Goal: Transaction & Acquisition: Purchase product/service

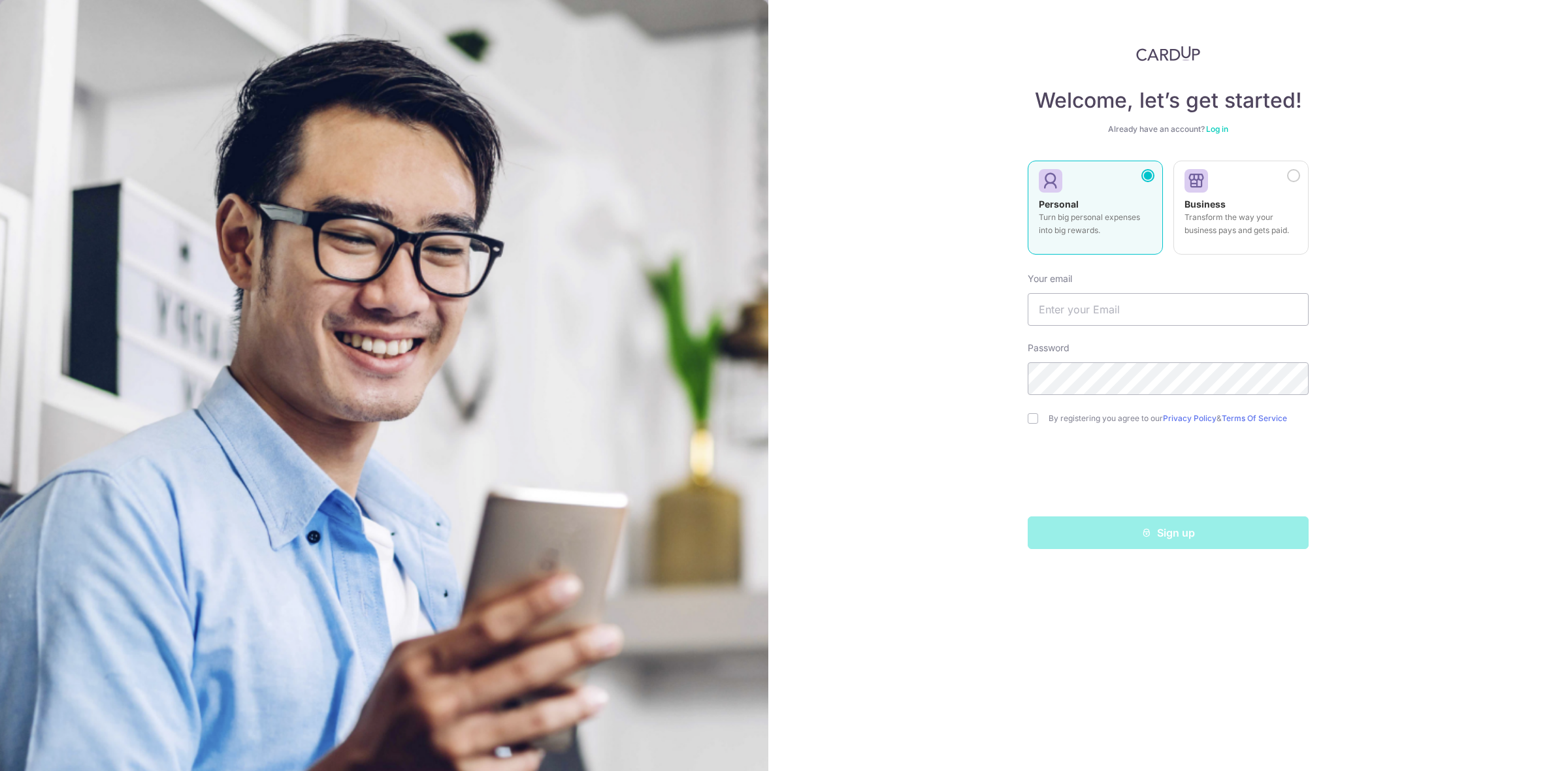
click at [1353, 64] on div "Welcome, let’s get started! Already have an account? Log in Personal Turn big p…" at bounding box center [1167, 386] width 799 height 771
type input "[EMAIL_ADDRESS][DOMAIN_NAME]"
click at [1217, 131] on body "Welcome, let’s get started! Already have an account? Log in Personal Turn big p…" at bounding box center [784, 386] width 1568 height 771
click at [1216, 132] on link "Log in" at bounding box center [1217, 129] width 22 height 10
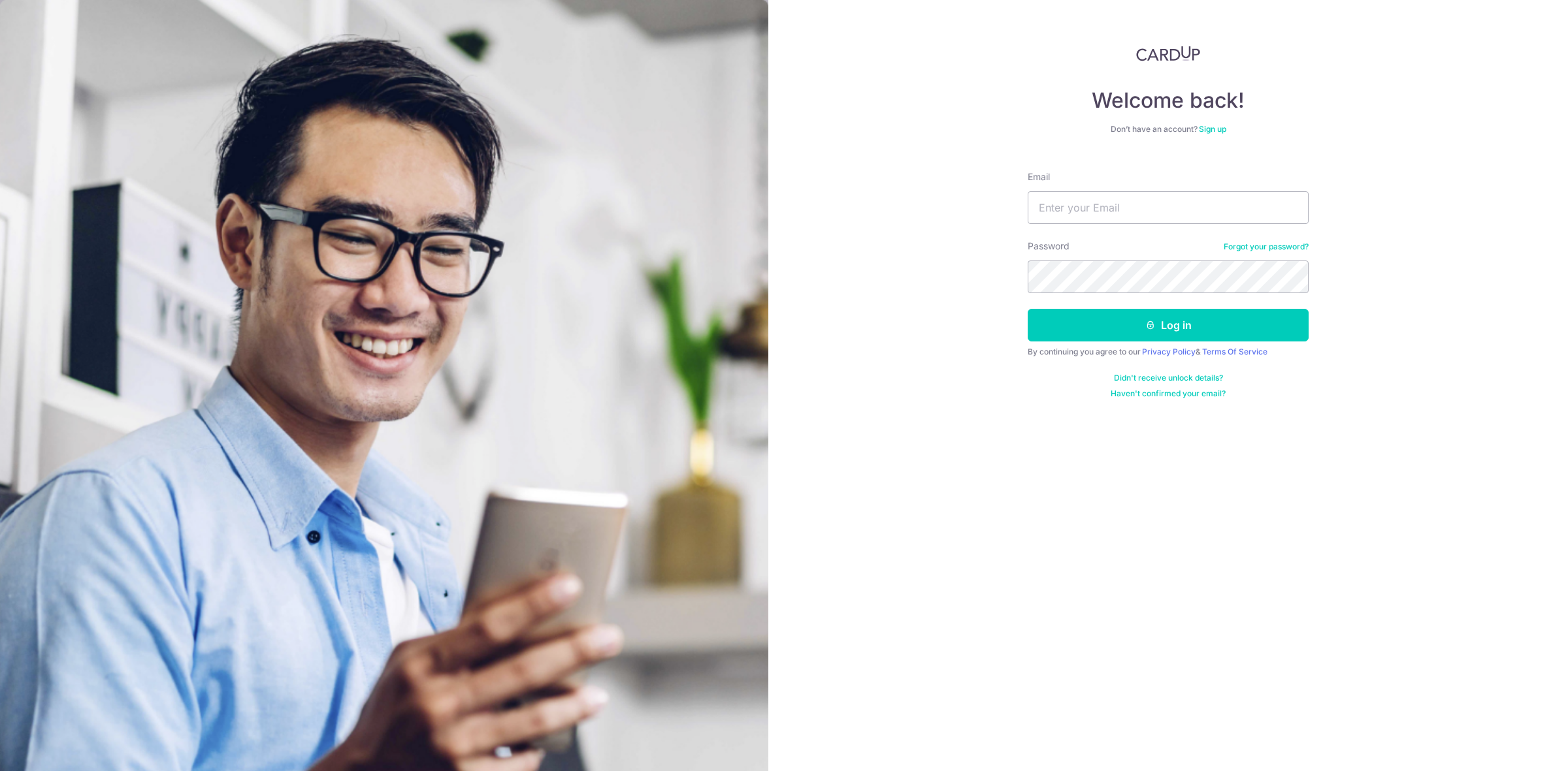
type input "xaviertang86@gmail.com"
click at [1134, 321] on button "Log in" at bounding box center [1167, 325] width 281 height 32
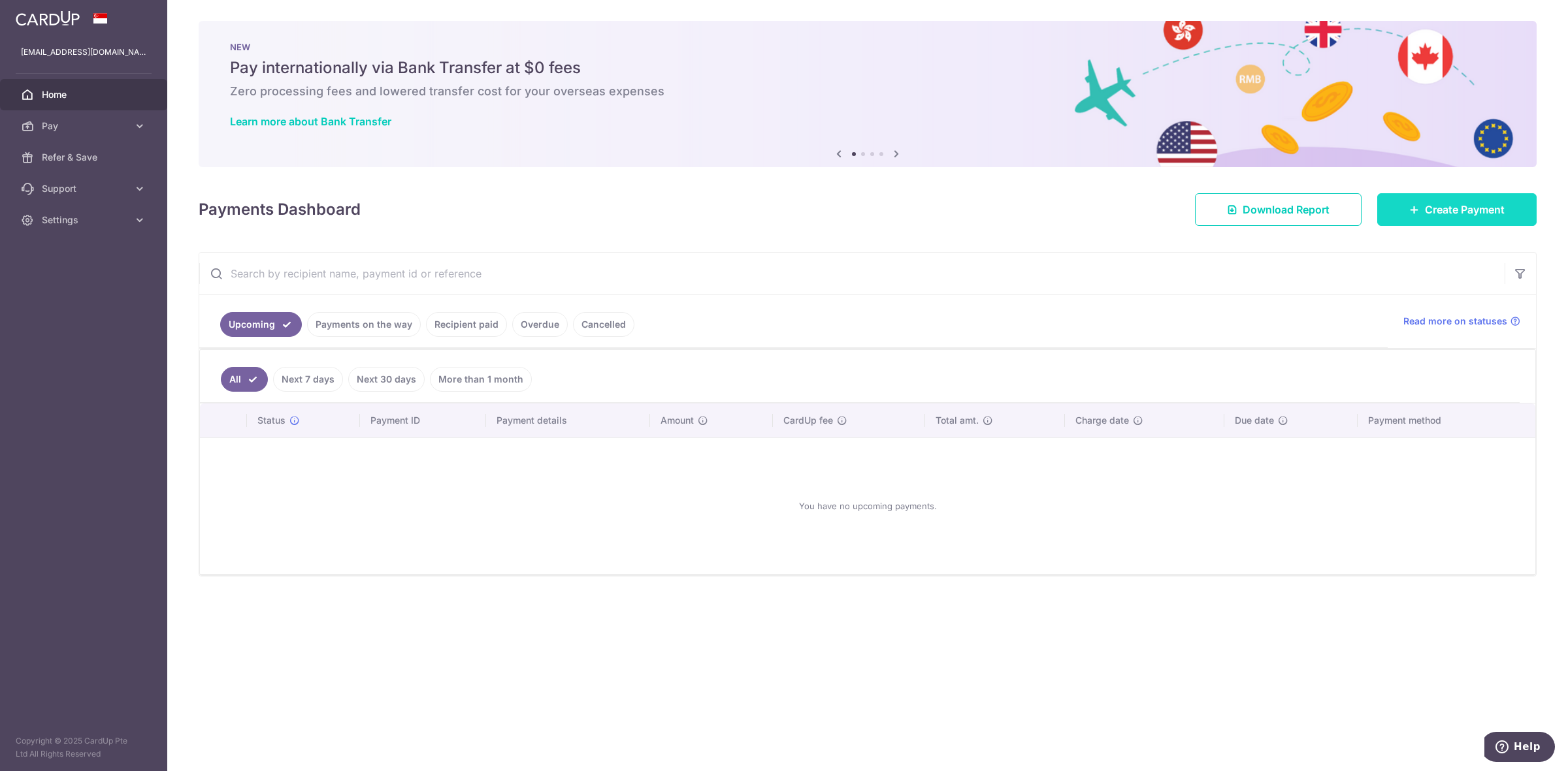
click at [1463, 206] on span "Create Payment" at bounding box center [1465, 209] width 80 height 16
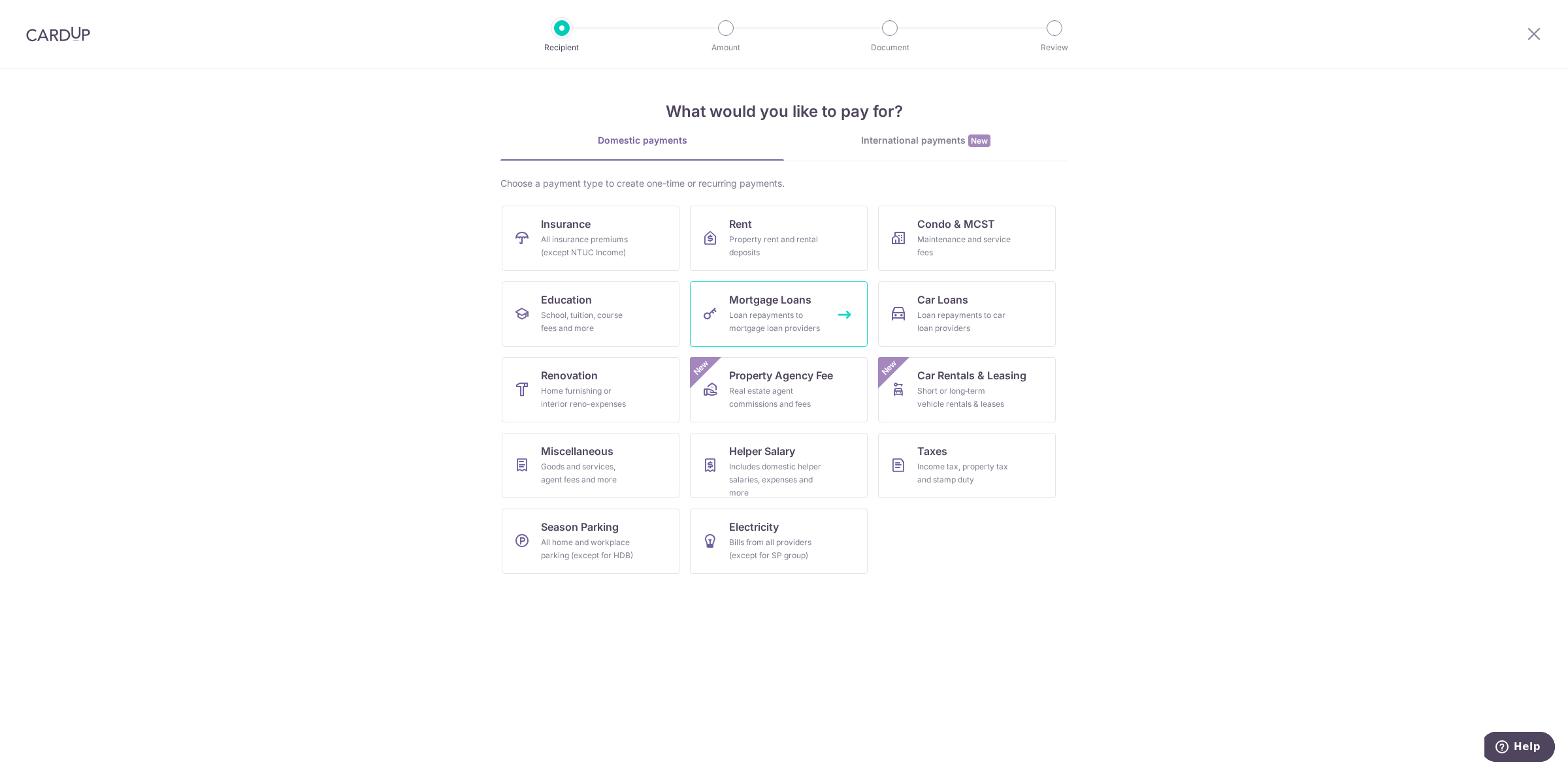
click at [785, 305] on span "Mortgage Loans" at bounding box center [769, 300] width 82 height 16
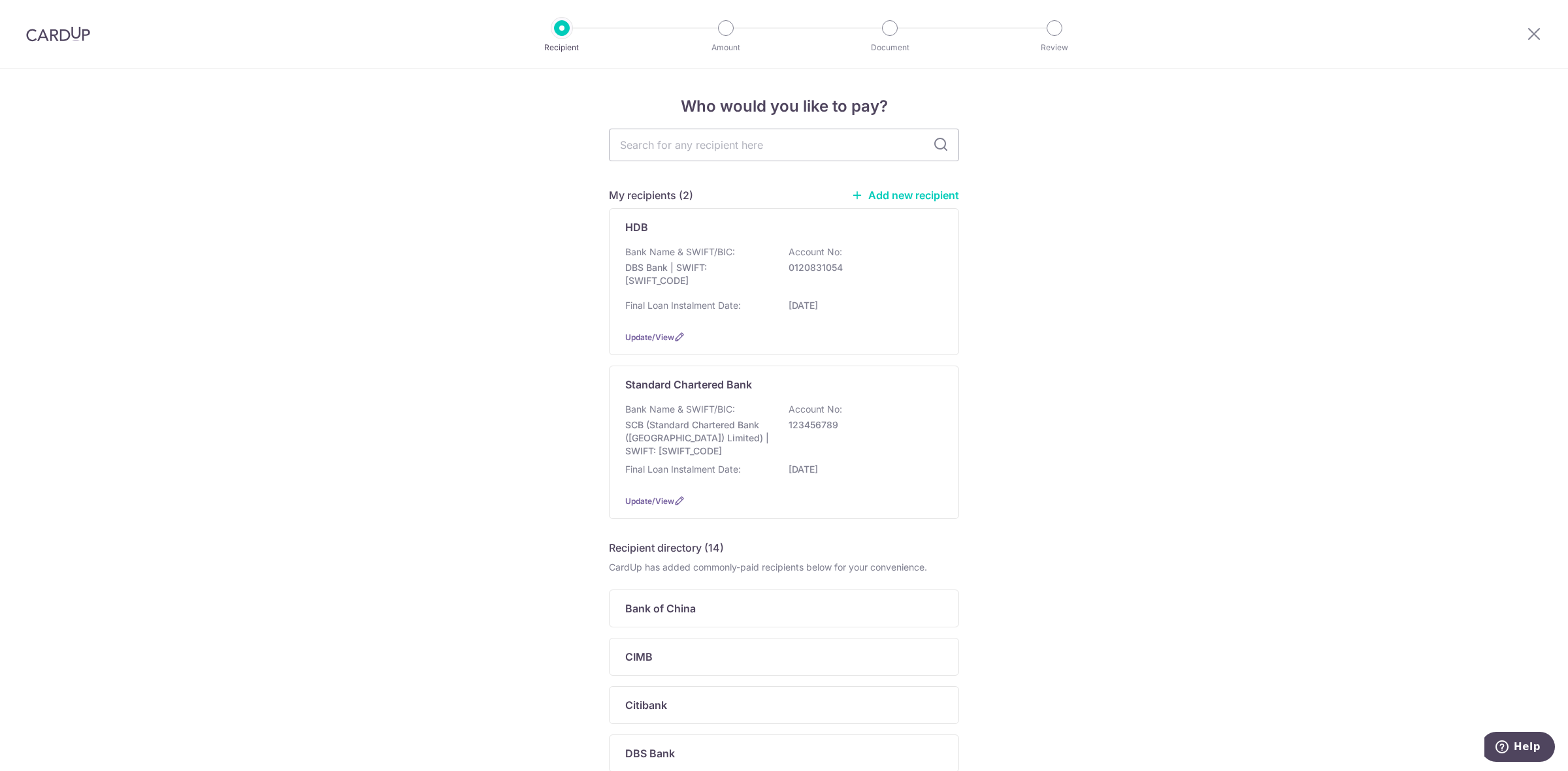
click at [906, 198] on link "Add new recipient" at bounding box center [904, 196] width 107 height 13
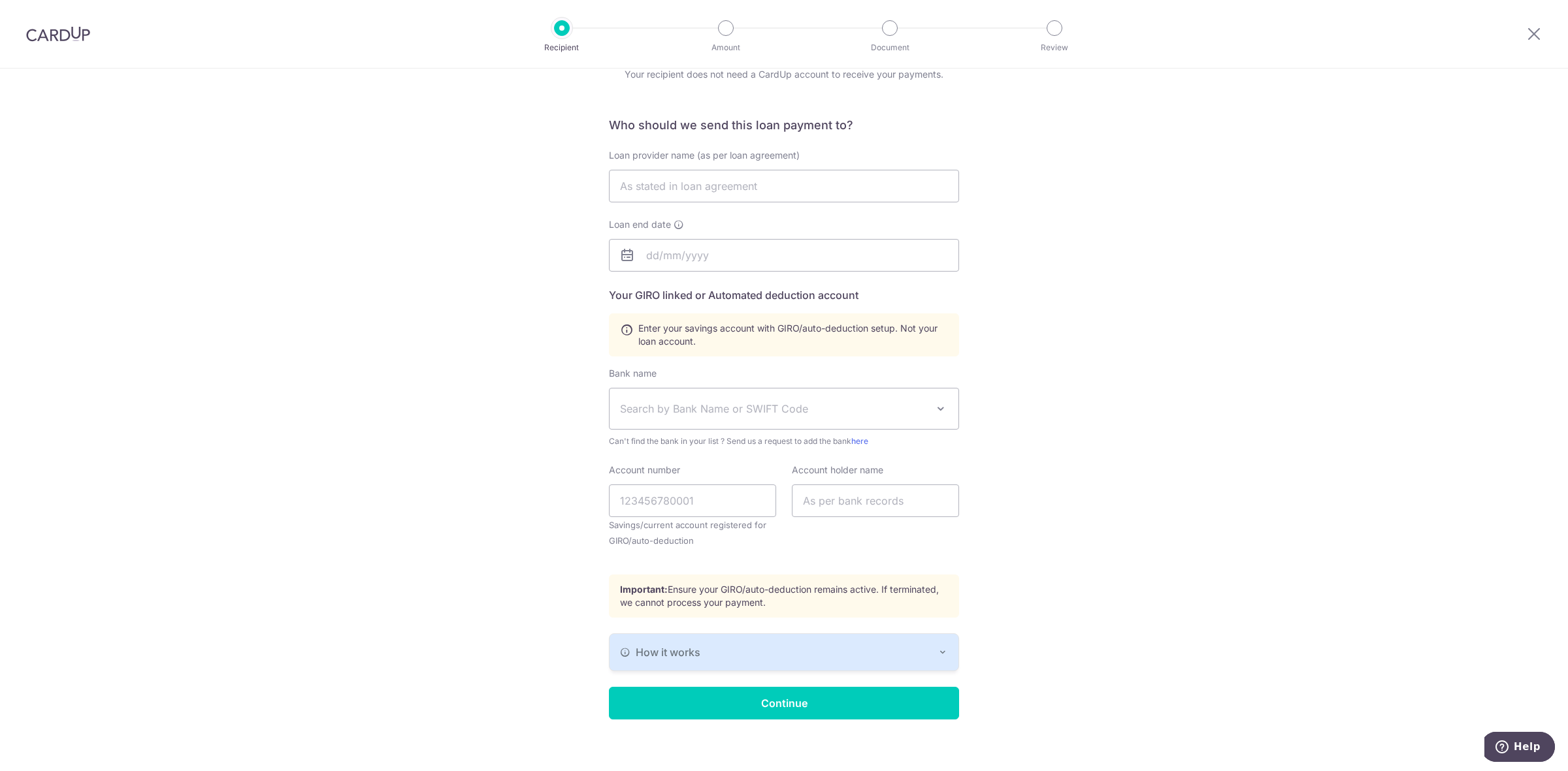
scroll to position [57, 0]
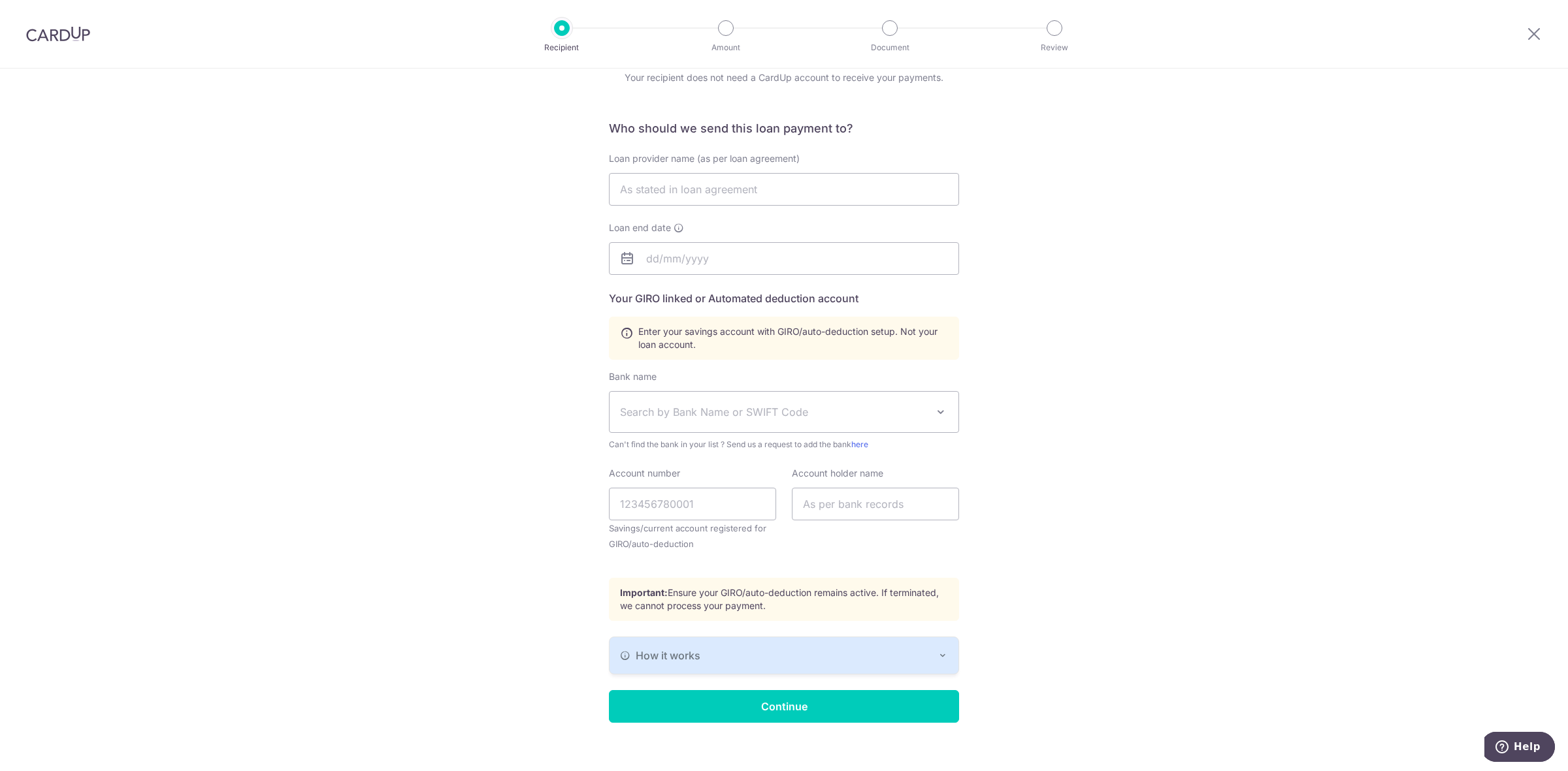
click at [934, 409] on span at bounding box center [940, 412] width 16 height 16
click at [996, 523] on div "Who would you like to pay? Your recipient does not need a CardUp account to rec…" at bounding box center [784, 397] width 1568 height 773
click at [931, 662] on div "How it works" at bounding box center [784, 655] width 328 height 16
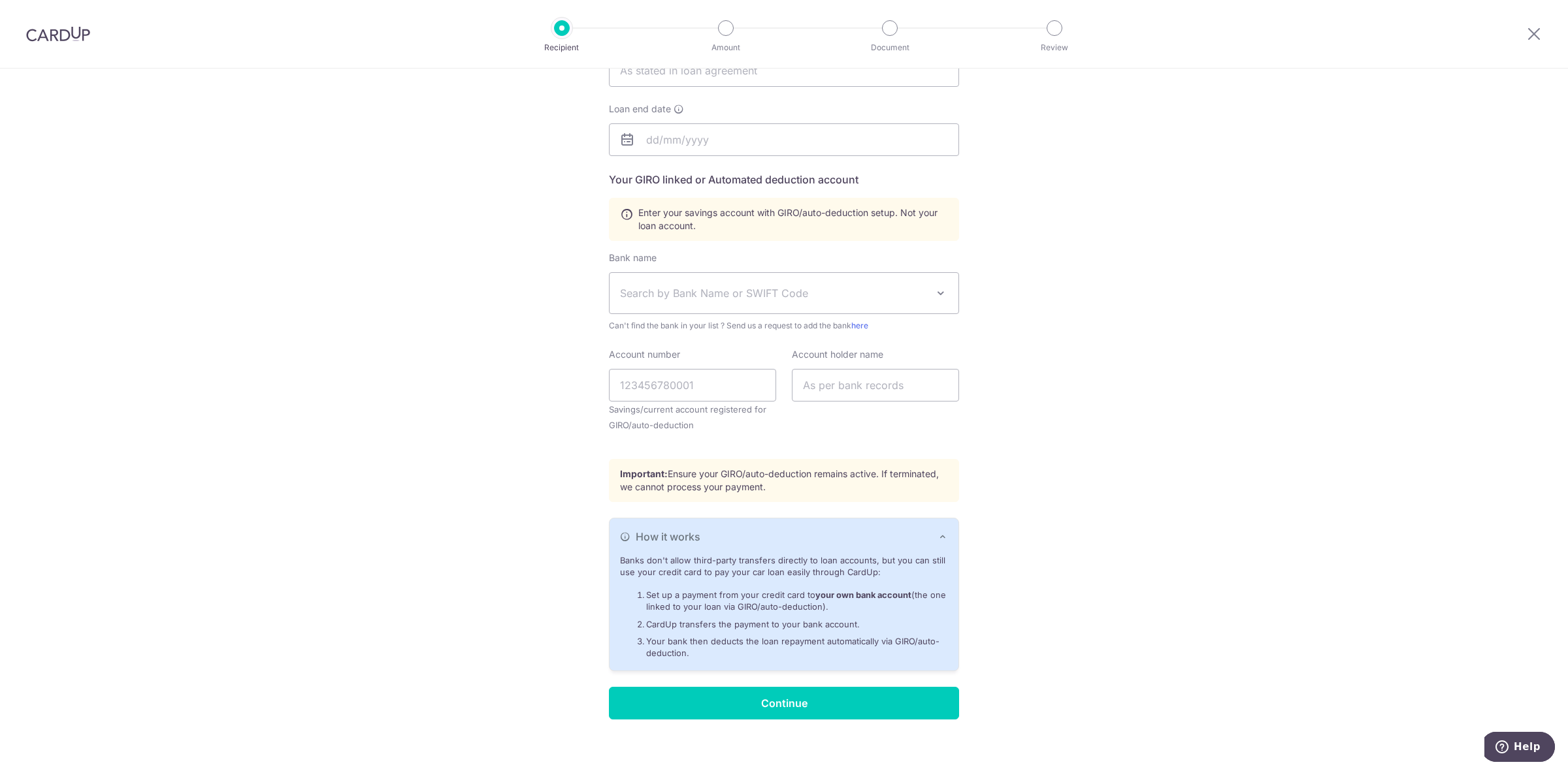
scroll to position [187, 0]
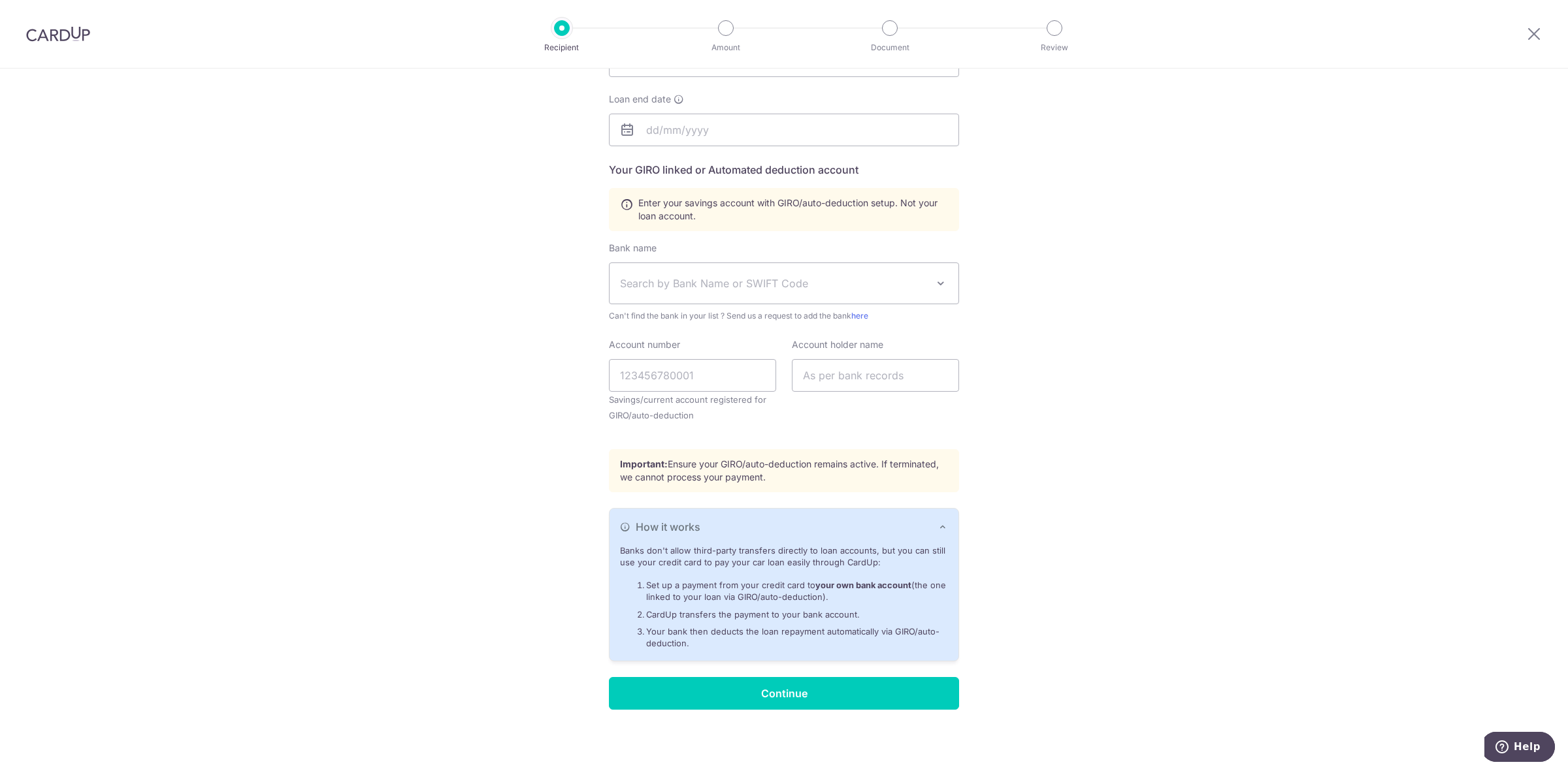
click at [1068, 547] on div "Who would you like to pay? Your recipient does not need a CardUp account to rec…" at bounding box center [784, 327] width 1568 height 889
click at [938, 524] on icon "button" at bounding box center [943, 527] width 11 height 11
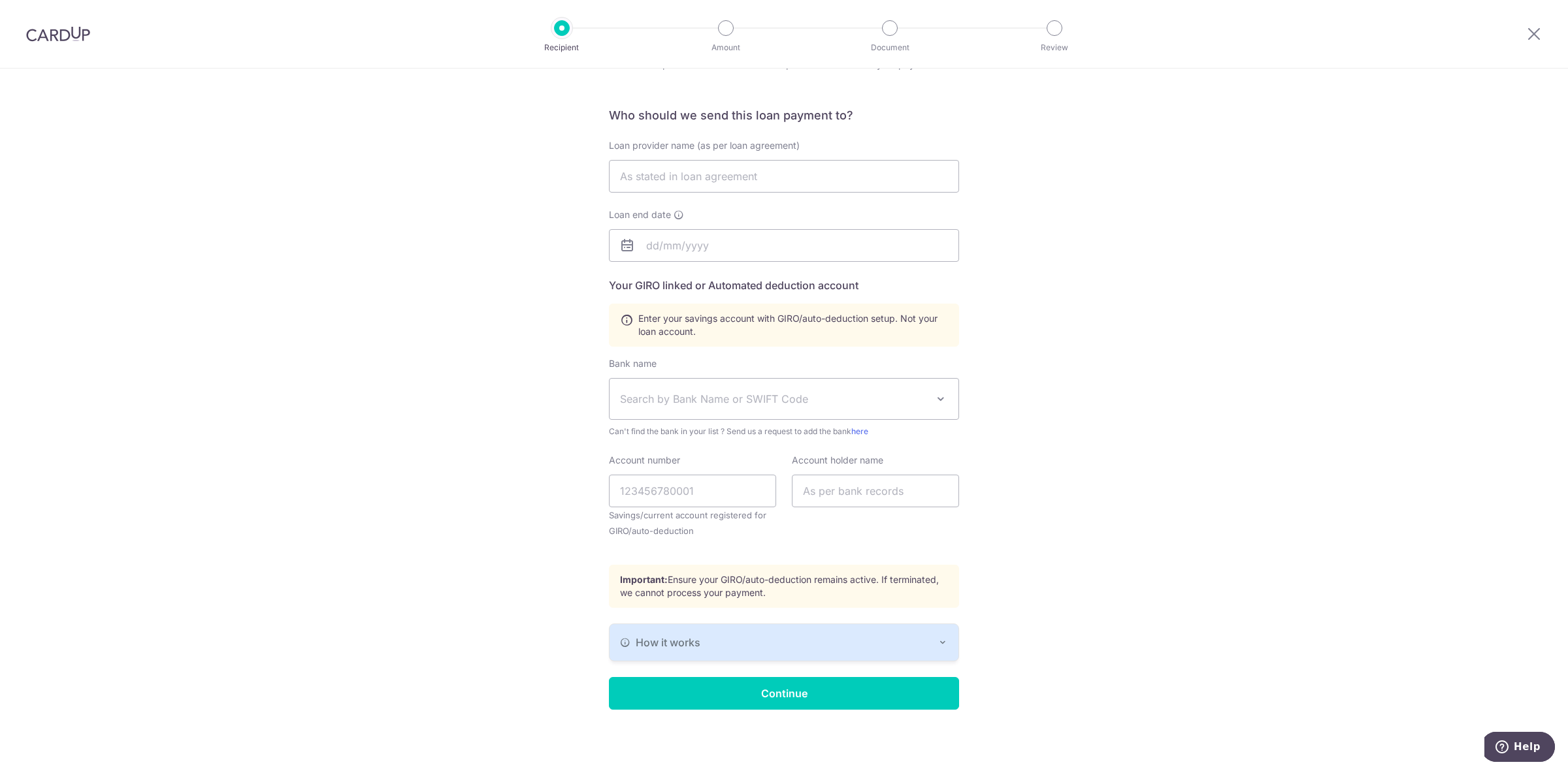
click at [1033, 465] on div "Who would you like to pay? Your recipient does not need a CardUp account to rec…" at bounding box center [784, 385] width 1568 height 773
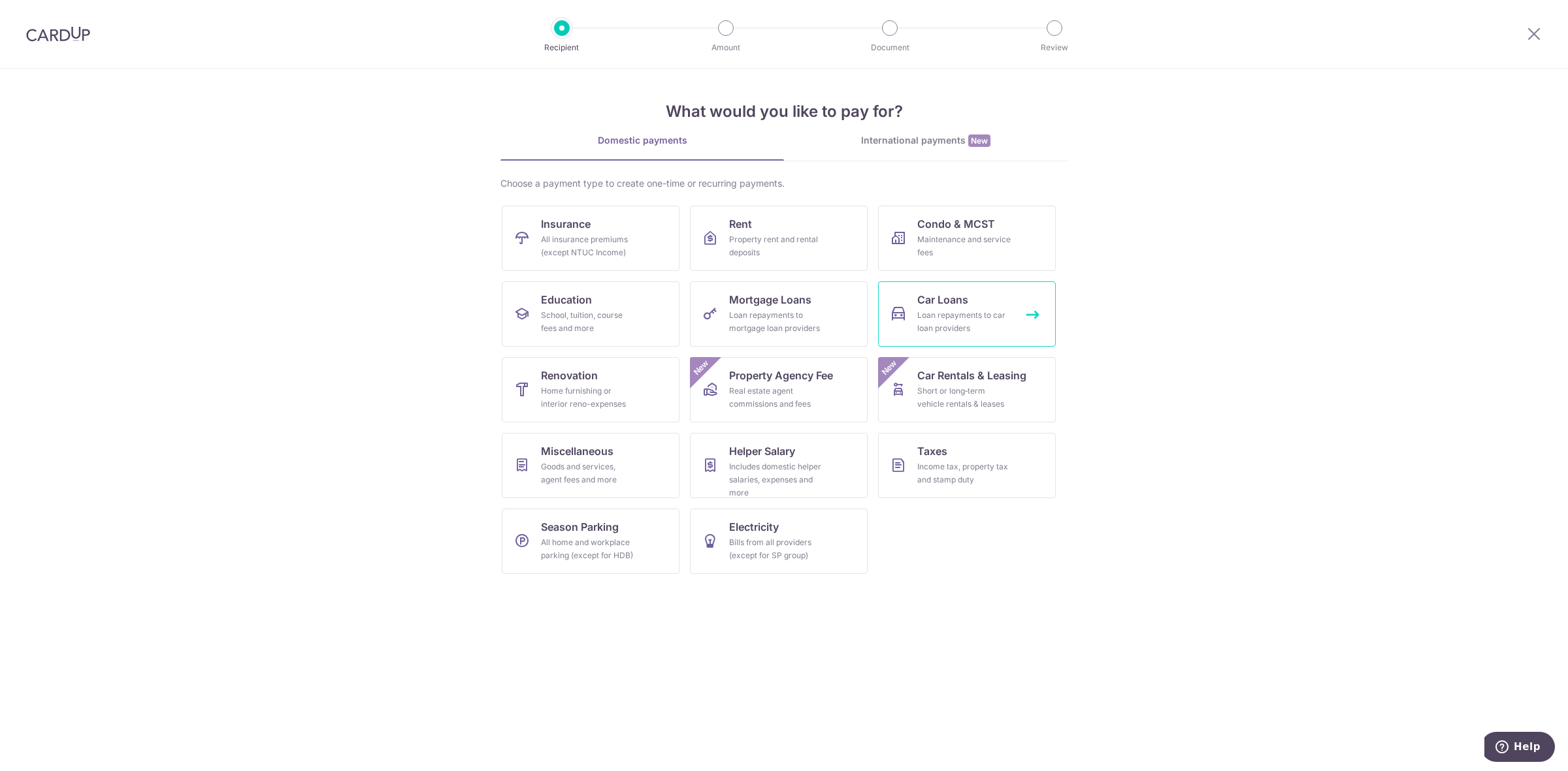
click at [1002, 309] on div "Loan repayments to car loan providers" at bounding box center [963, 321] width 94 height 26
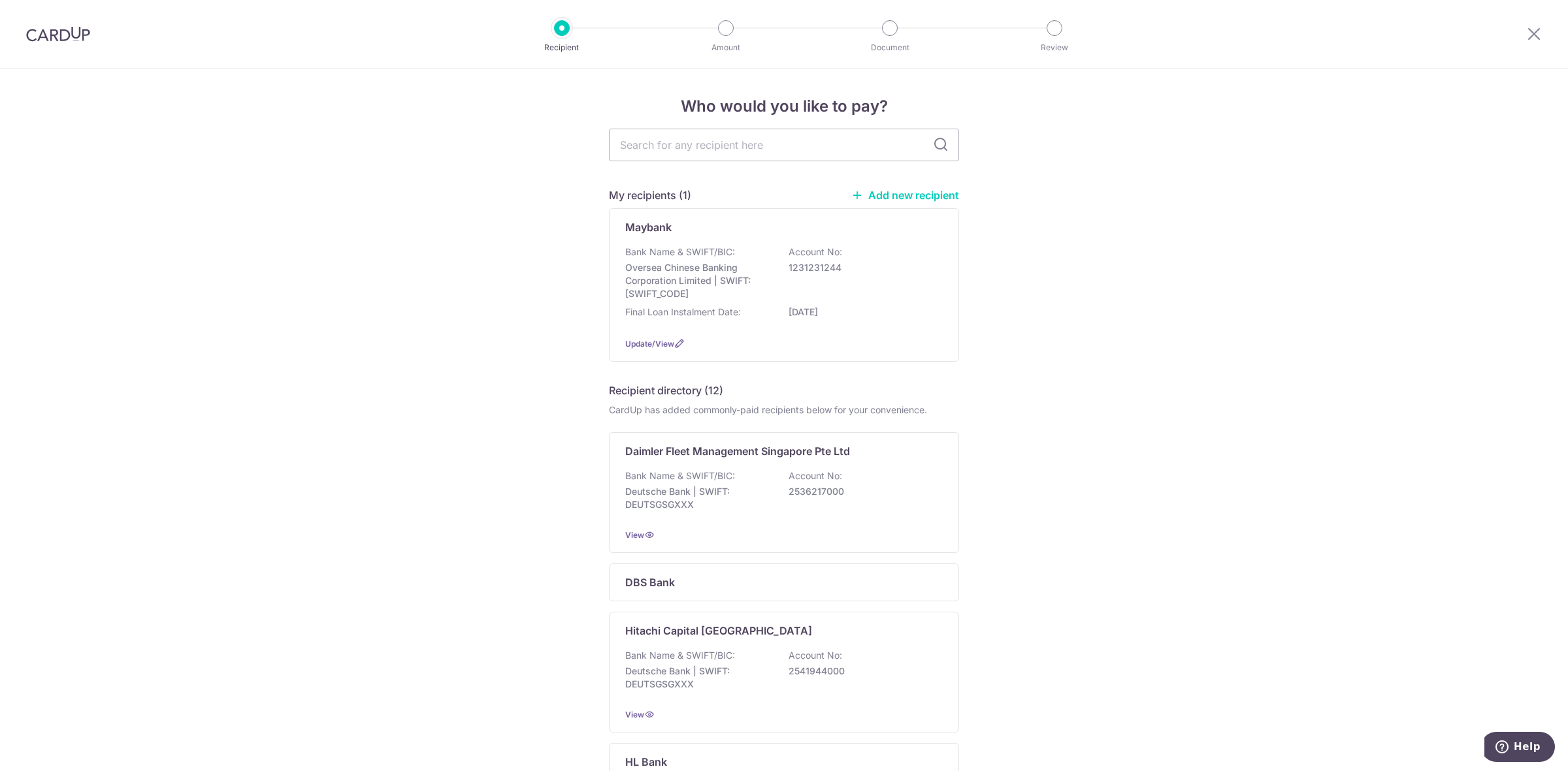
click at [928, 191] on link "Add new recipient" at bounding box center [904, 196] width 107 height 13
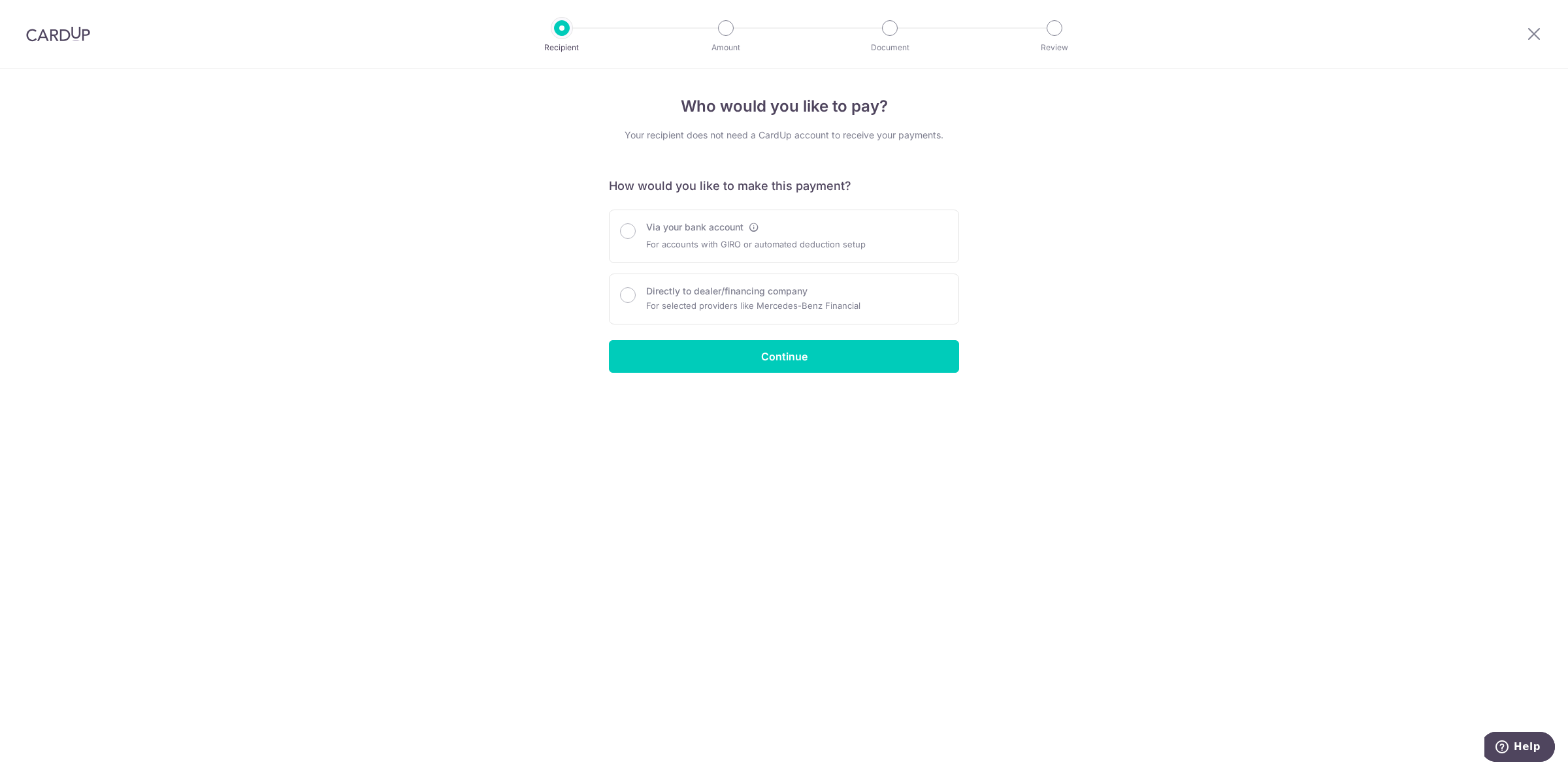
click at [1060, 488] on div "Who would you like to pay? Your recipient does not need a CardUp account to rec…" at bounding box center [784, 420] width 1568 height 703
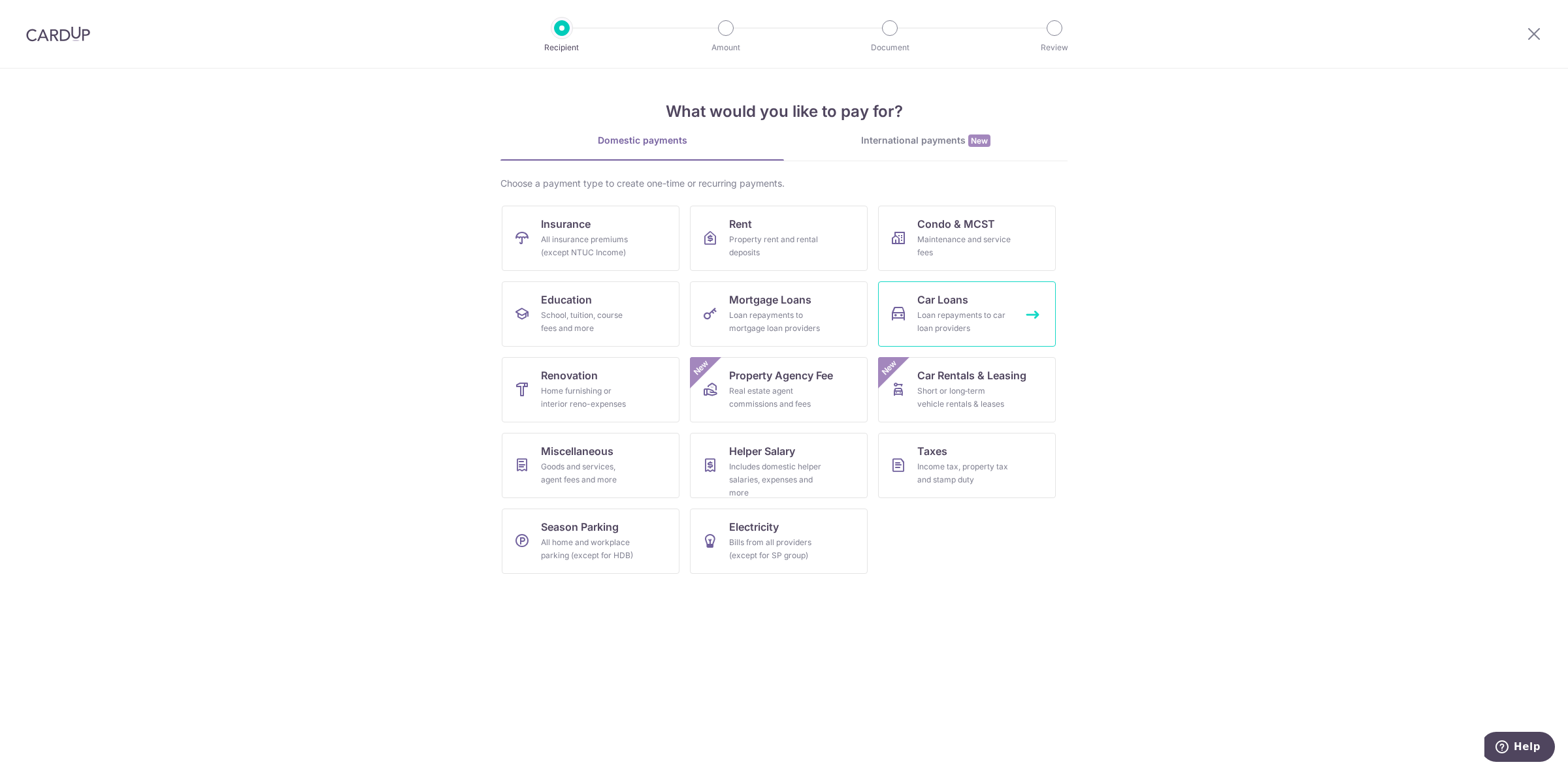
click at [962, 314] on div "Loan repayments to car loan providers" at bounding box center [963, 321] width 94 height 26
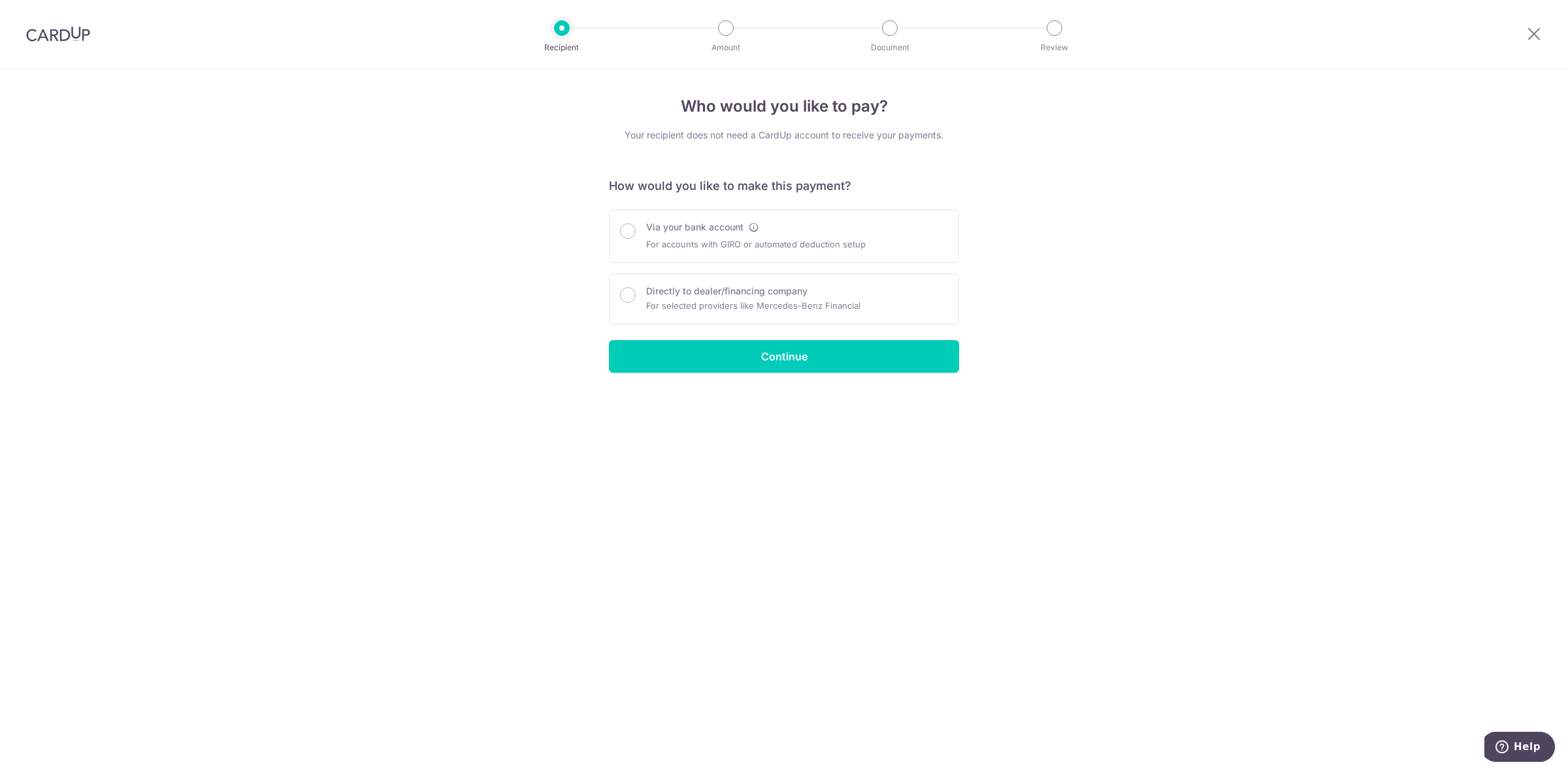
click at [1207, 95] on div "Who would you like to pay? Your recipient does not need a CardUp account to rec…" at bounding box center [784, 420] width 1568 height 703
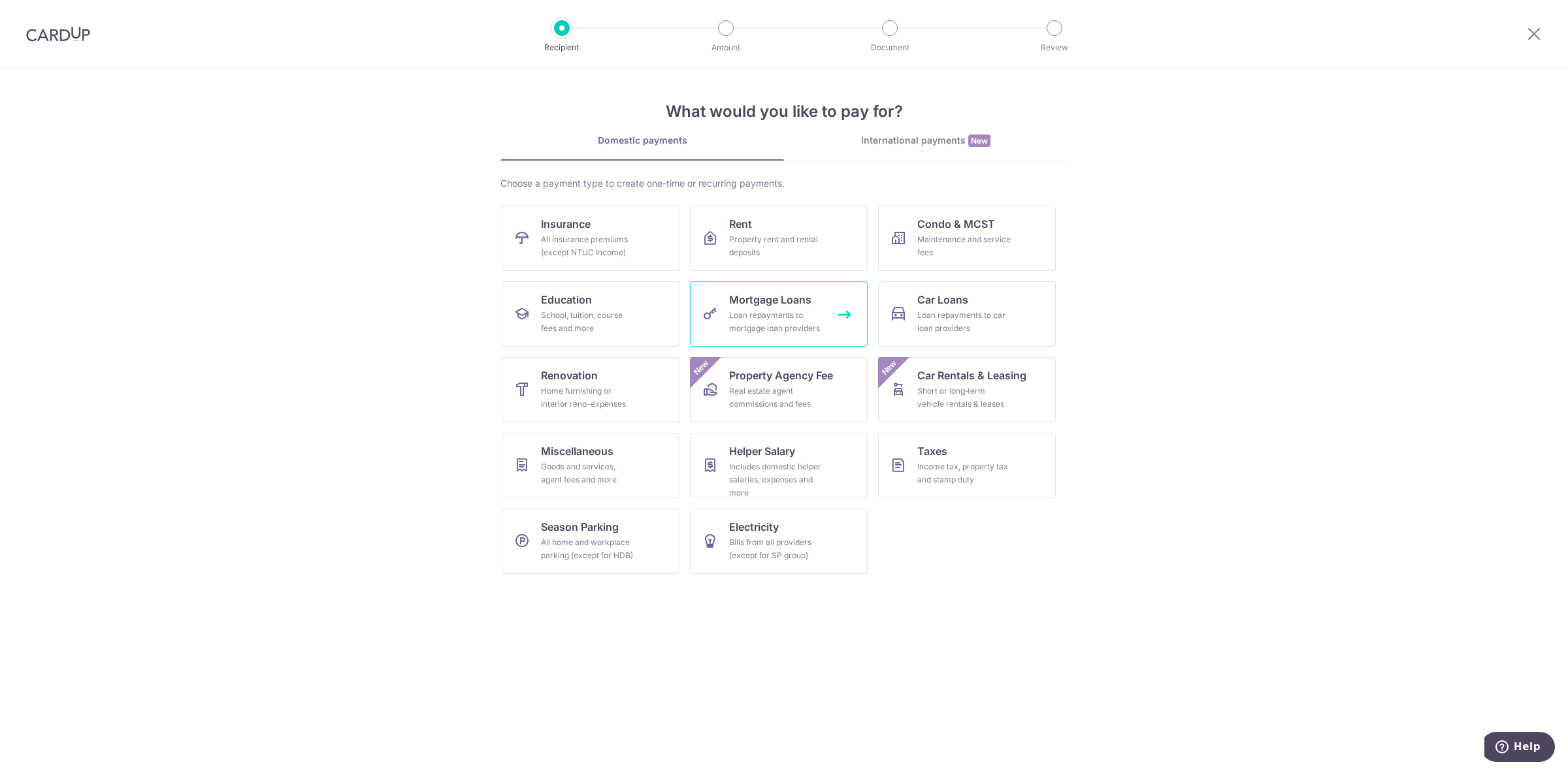
click at [798, 304] on span "Mortgage Loans" at bounding box center [769, 300] width 82 height 16
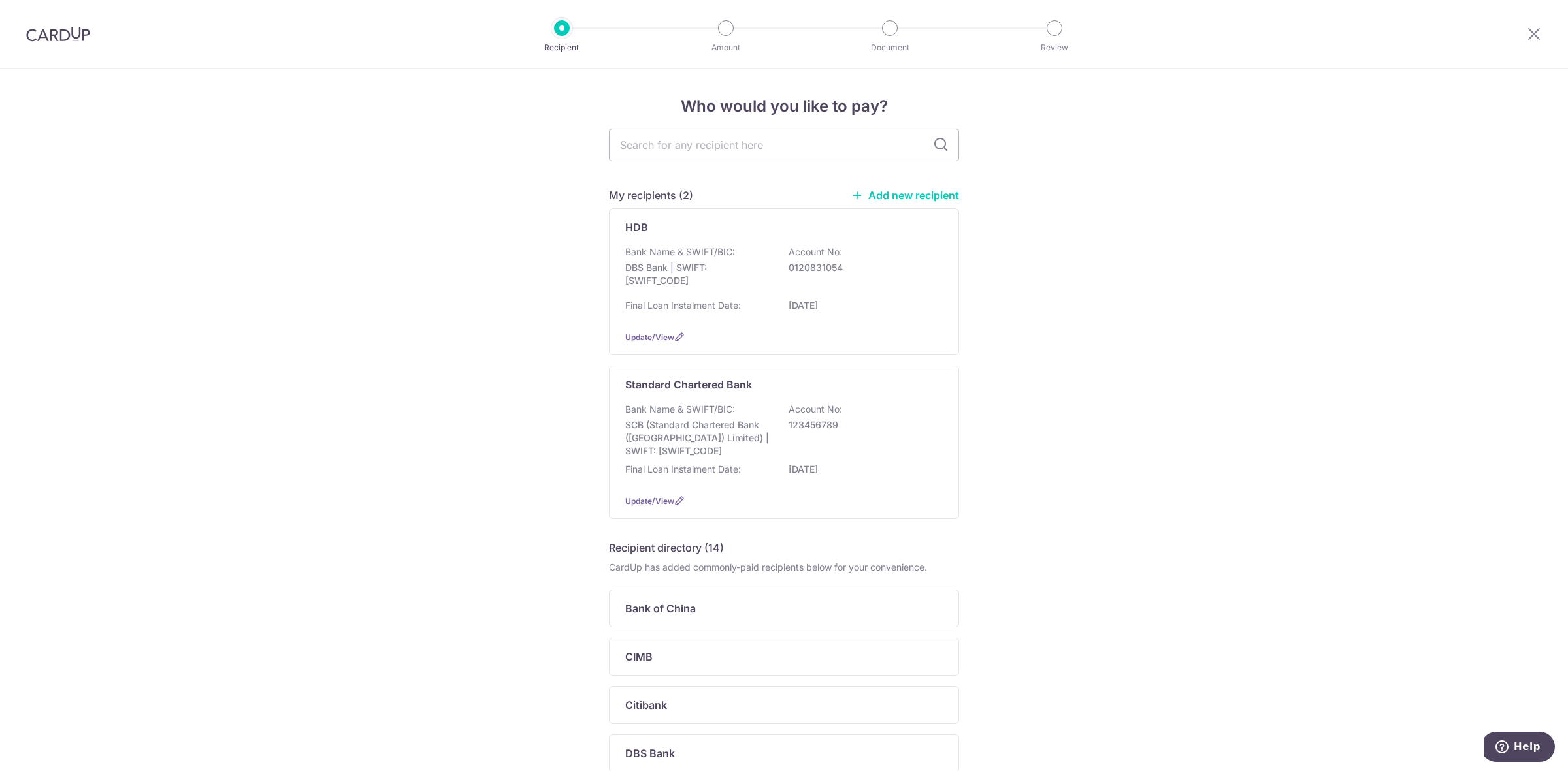
click at [887, 185] on div "My recipients (2) Add new recipient HDB Bank Name & SWIFT/BIC: DBS Bank | SWIFT…" at bounding box center [784, 617] width 350 height 976
click at [889, 190] on link "Add new recipient" at bounding box center [904, 196] width 107 height 13
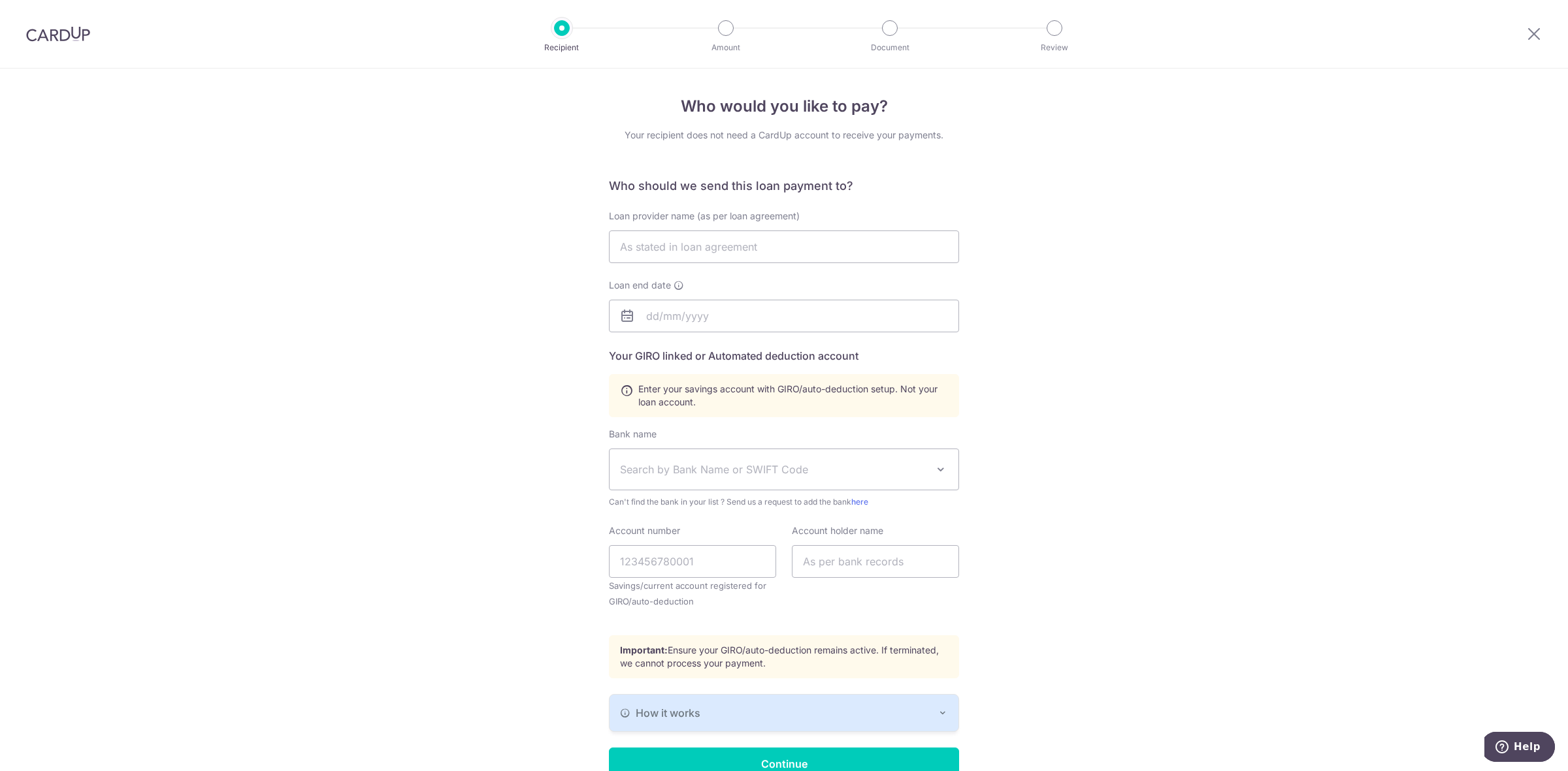
click at [1222, 124] on div "Who would you like to pay? Your recipient does not need a CardUp account to rec…" at bounding box center [784, 455] width 1568 height 773
drag, startPoint x: 1532, startPoint y: 27, endPoint x: 857, endPoint y: 92, distance: 678.1
click at [1532, 27] on icon at bounding box center [1533, 34] width 16 height 17
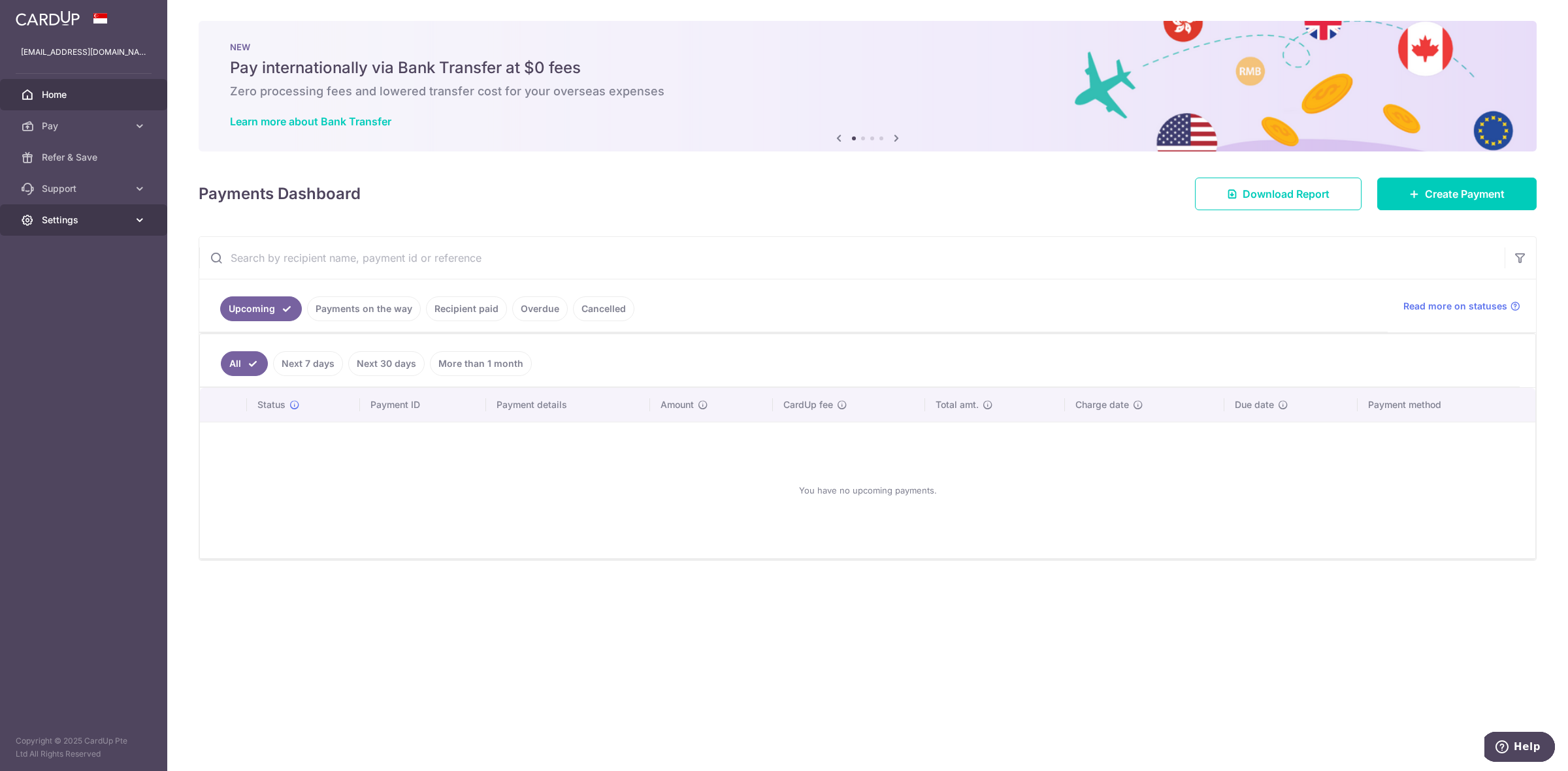
click at [76, 207] on link "Settings" at bounding box center [83, 221] width 167 height 32
click at [62, 281] on span "Logout" at bounding box center [85, 283] width 87 height 13
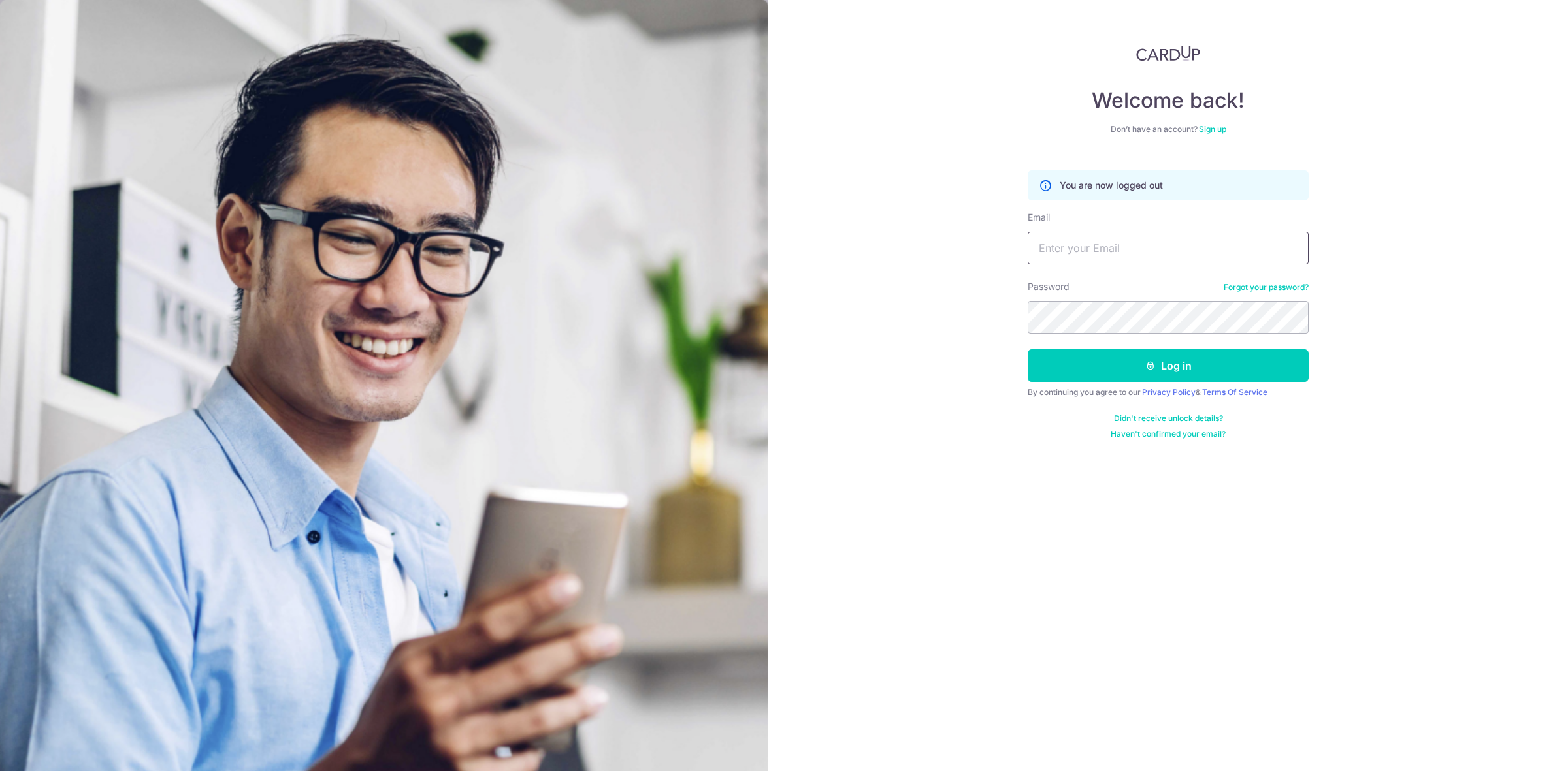
type input "[EMAIL_ADDRESS][DOMAIN_NAME]"
click at [1217, 127] on link "Sign up" at bounding box center [1212, 129] width 27 height 10
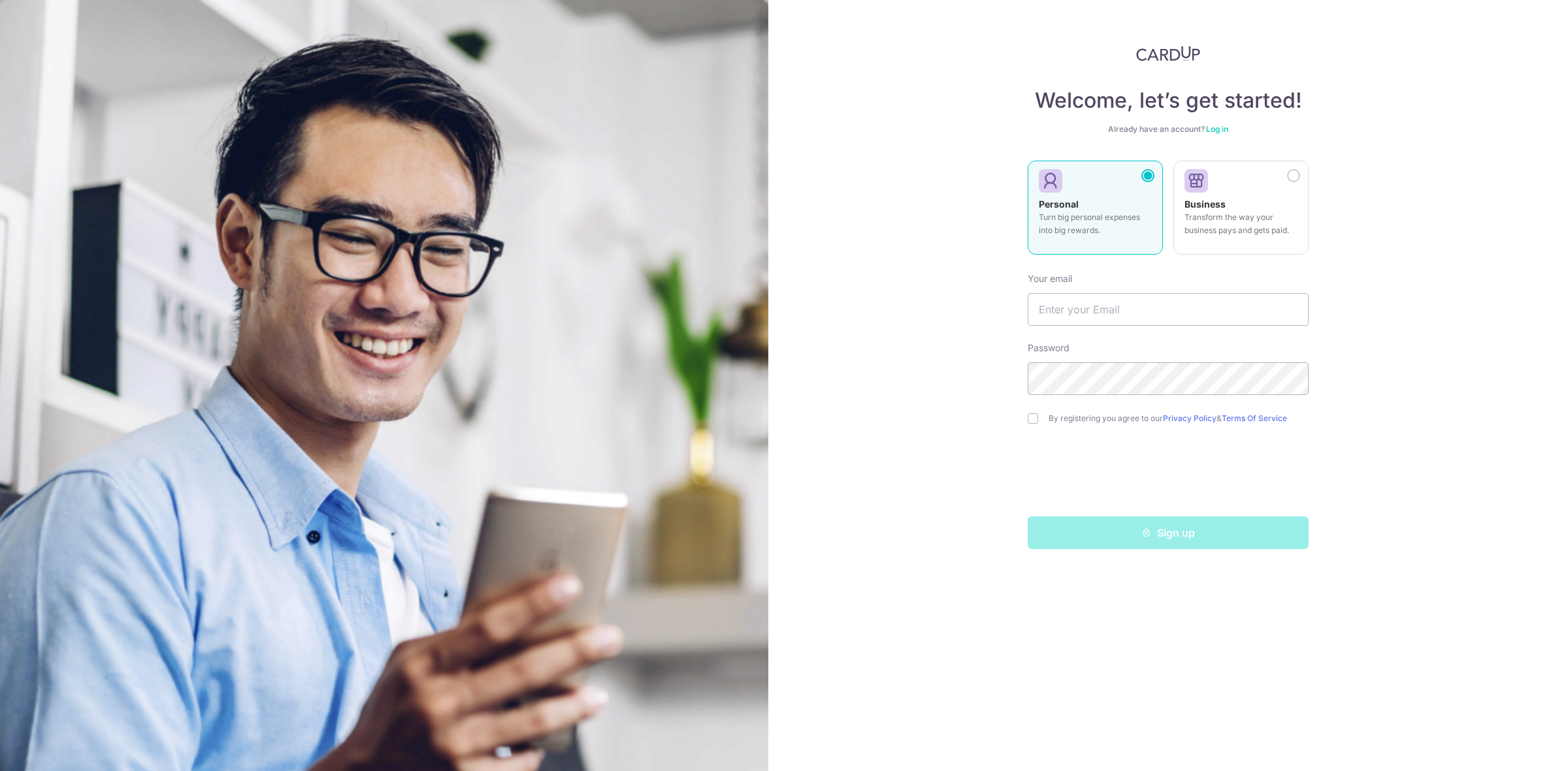
click at [1464, 129] on div "Welcome, let’s get started! Already have an account? Log in Personal Turn big p…" at bounding box center [1167, 386] width 799 height 771
